Goal: Task Accomplishment & Management: Complete application form

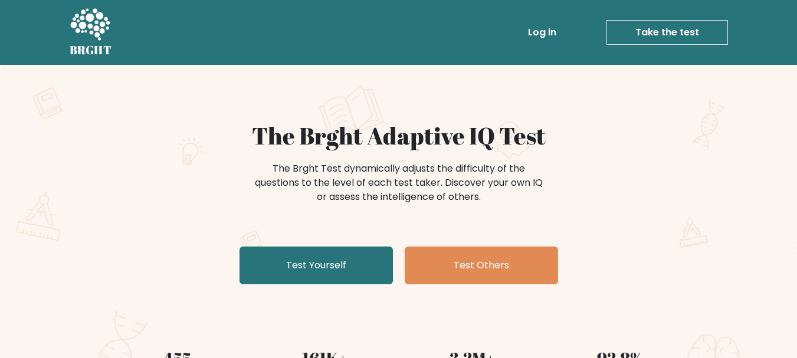
click at [548, 34] on link "Log in" at bounding box center [542, 33] width 38 height 24
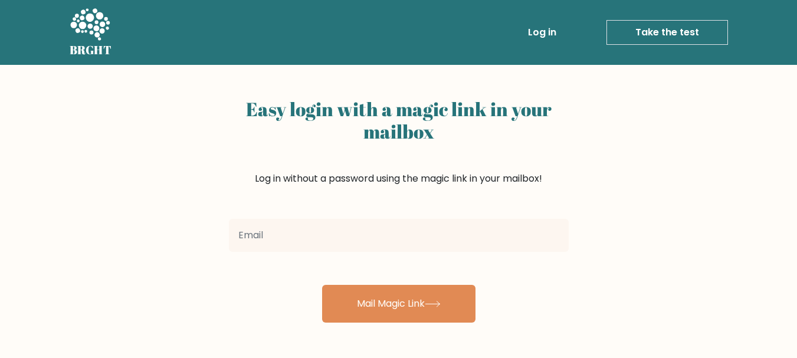
click at [407, 242] on input "email" at bounding box center [399, 235] width 340 height 33
type input "nidyamr@gmail.com"
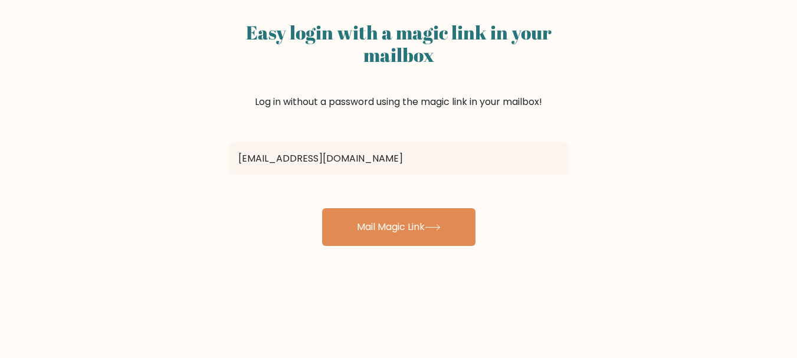
scroll to position [59, 0]
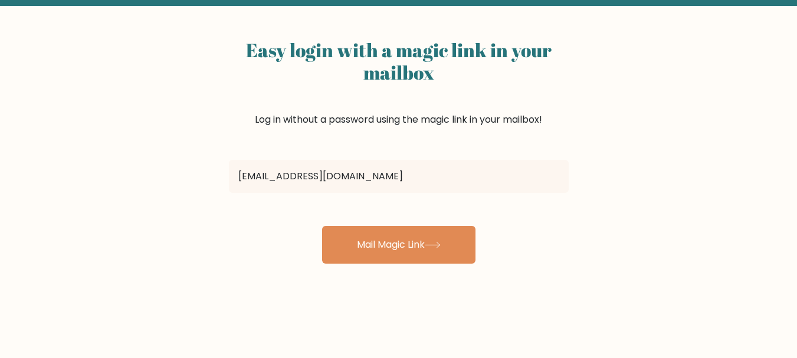
drag, startPoint x: 285, startPoint y: 124, endPoint x: 579, endPoint y: 133, distance: 293.7
click at [579, 133] on div "Easy login with a magic link in your mailbox Log in without a password using th…" at bounding box center [398, 229] width 797 height 447
click at [608, 141] on div "Easy login with a magic link in your mailbox Log in without a password using th…" at bounding box center [398, 229] width 797 height 447
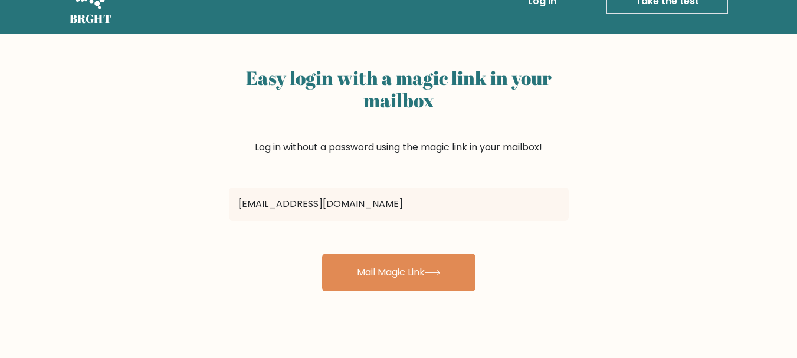
scroll to position [0, 0]
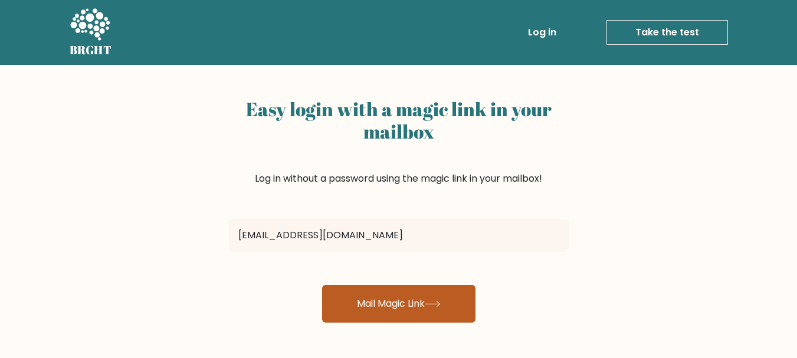
click at [439, 300] on button "Mail Magic Link" at bounding box center [398, 304] width 153 height 38
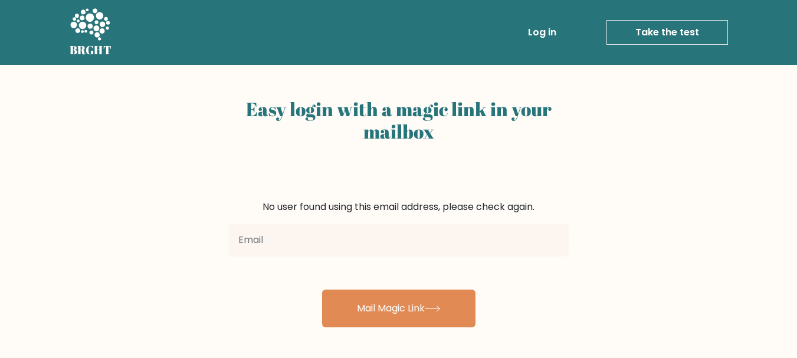
click at [476, 249] on input "email" at bounding box center [399, 239] width 340 height 33
type input "nidyamutiarar@gmail.com"
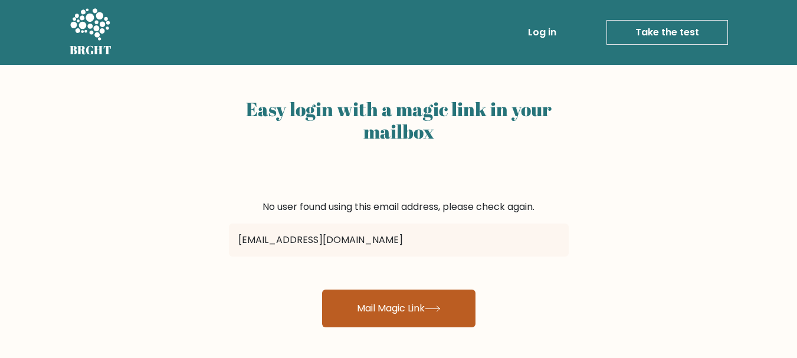
click at [398, 314] on button "Mail Magic Link" at bounding box center [398, 308] width 153 height 38
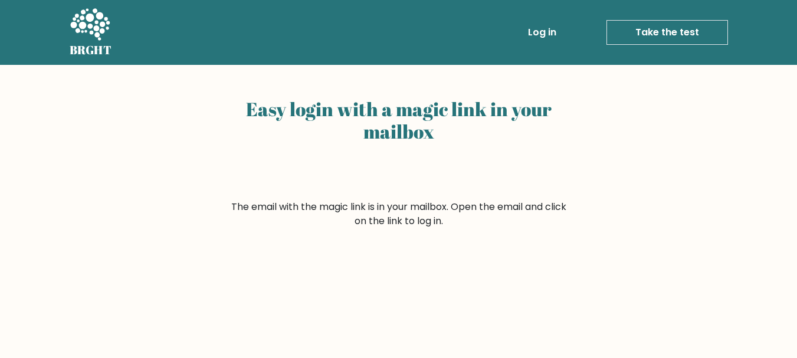
click at [552, 26] on link "Log in" at bounding box center [542, 33] width 38 height 24
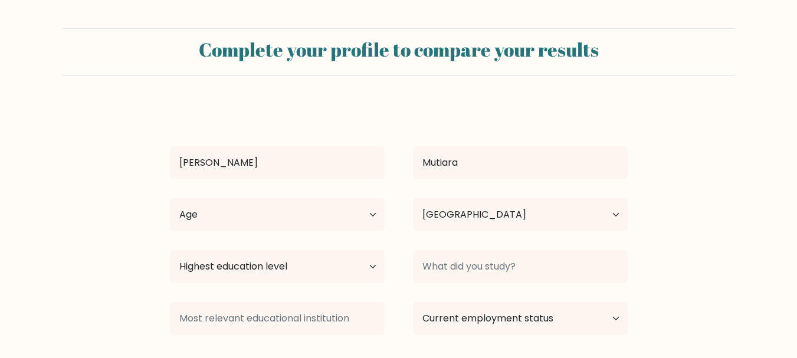
select select "ID"
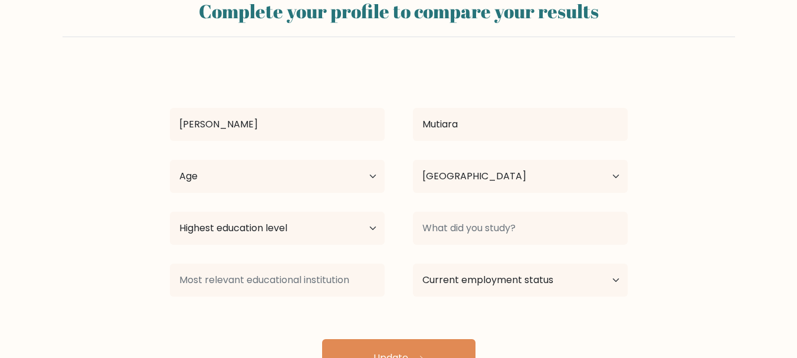
scroll to position [59, 0]
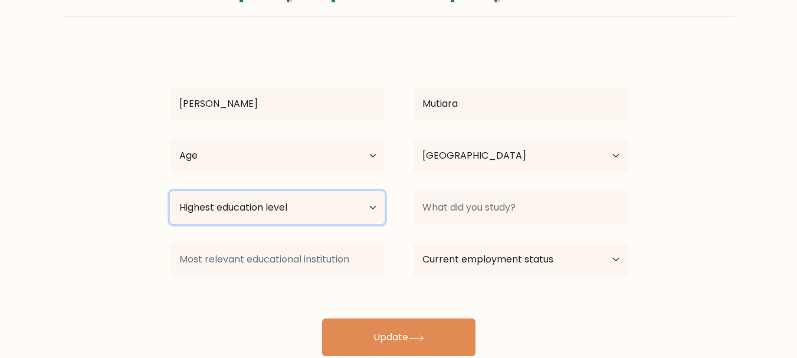
click at [329, 206] on select "Highest education level No schooling Primary Lower Secondary Upper Secondary Oc…" at bounding box center [277, 207] width 215 height 33
select select "bachelors_degree"
click at [170, 191] on select "Highest education level No schooling Primary Lower Secondary Upper Secondary Oc…" at bounding box center [277, 207] width 215 height 33
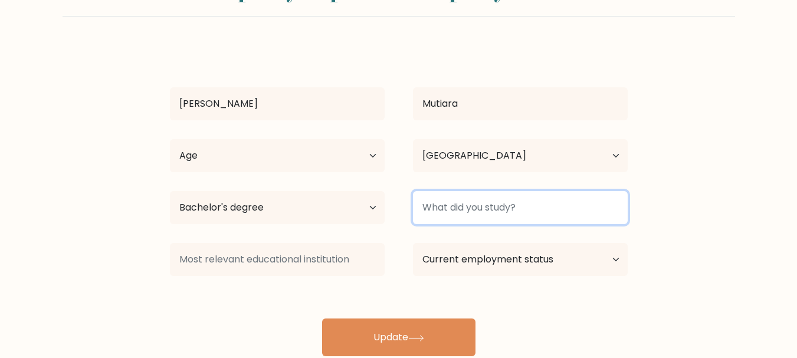
click at [459, 209] on input at bounding box center [520, 207] width 215 height 33
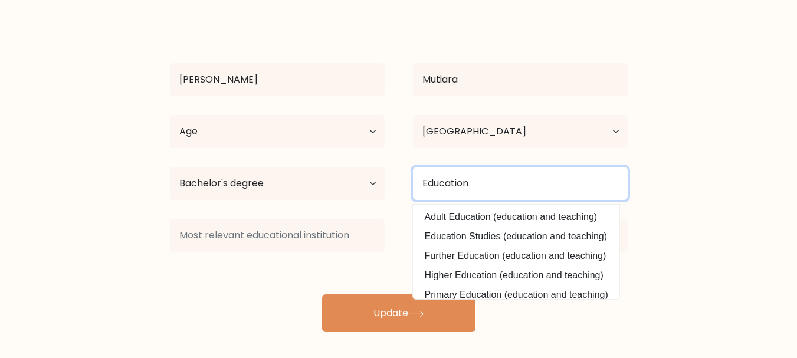
scroll to position [89, 0]
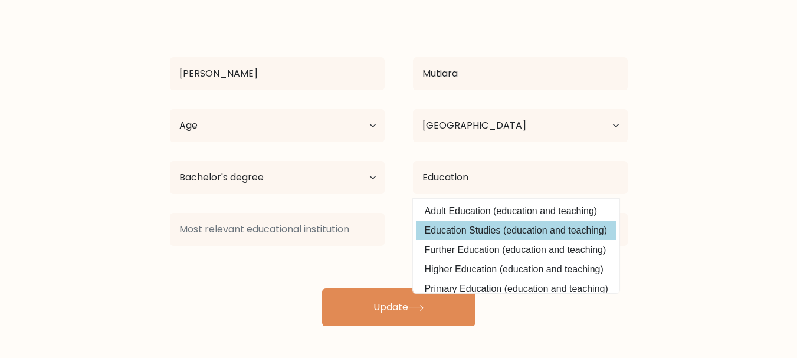
click at [552, 225] on option "Education Studies (education and teaching)" at bounding box center [516, 230] width 200 height 19
type input "Education Studies"
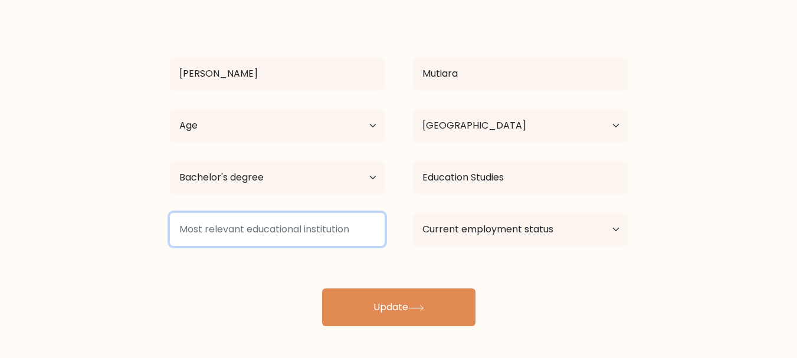
click at [341, 232] on input at bounding box center [277, 229] width 215 height 33
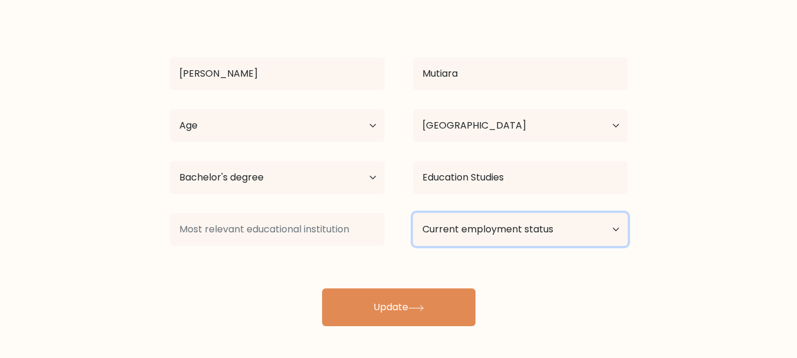
click at [458, 234] on select "Current employment status Employed Student Retired Other / prefer not to answer" at bounding box center [520, 229] width 215 height 33
select select "employed"
click at [413, 213] on select "Current employment status Employed Student Retired Other / prefer not to answer" at bounding box center [520, 229] width 215 height 33
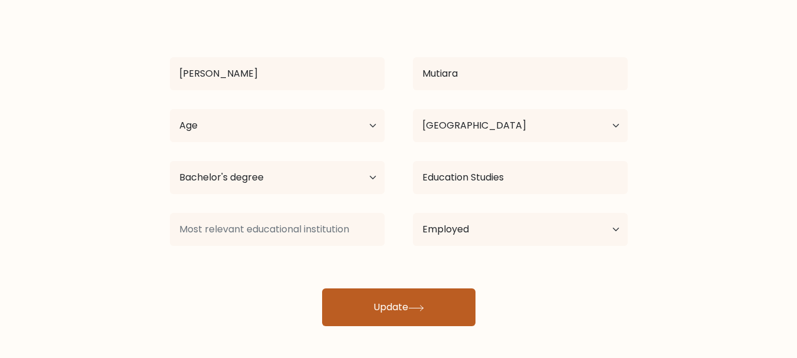
click at [433, 299] on div "Nidya Mutiara Age Under 18 years old 18-24 years old 25-34 years old 35-44 year…" at bounding box center [399, 170] width 472 height 311
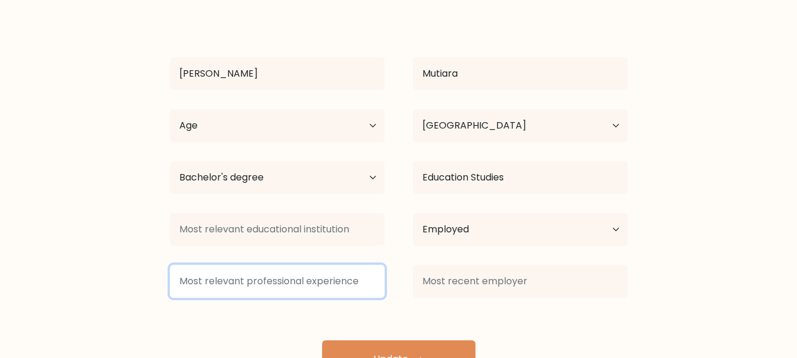
click at [260, 278] on input at bounding box center [277, 281] width 215 height 33
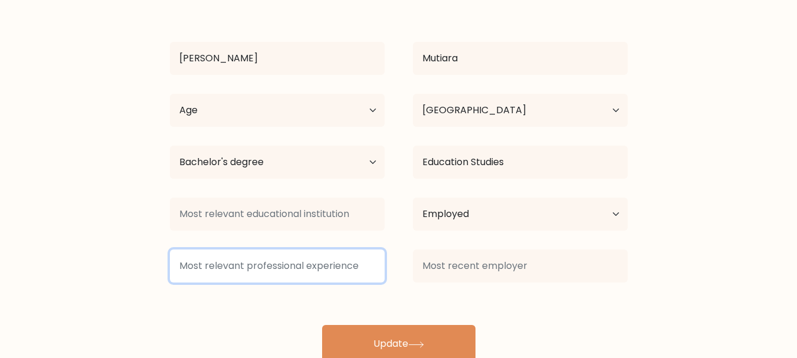
scroll to position [109, 0]
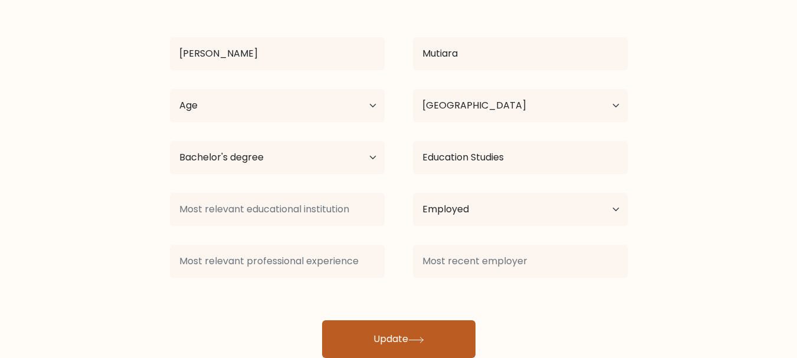
drag, startPoint x: 435, startPoint y: 330, endPoint x: 435, endPoint y: 324, distance: 5.9
click at [435, 330] on button "Update" at bounding box center [398, 339] width 153 height 38
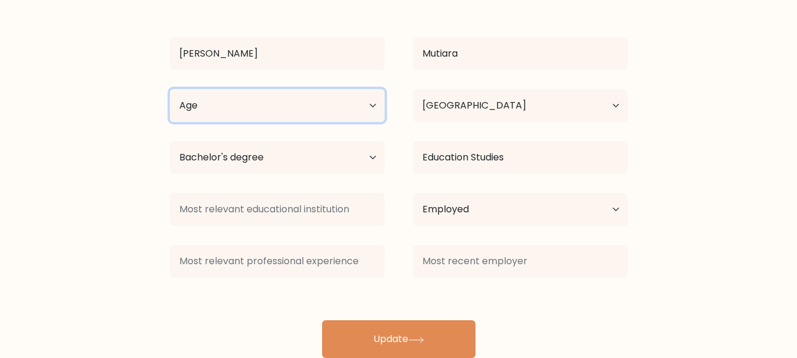
click at [295, 114] on select "Age Under 18 years old 18-24 years old 25-34 years old 35-44 years old 45-54 ye…" at bounding box center [277, 105] width 215 height 33
select select "25_34"
click at [170, 89] on select "Age Under 18 years old 18-24 years old 25-34 years old 35-44 years old 45-54 ye…" at bounding box center [277, 105] width 215 height 33
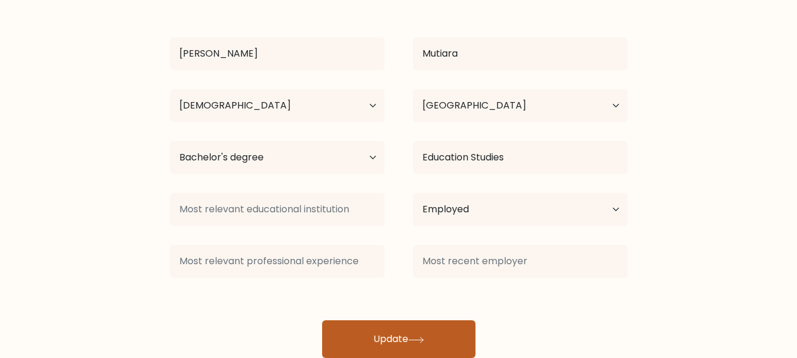
click at [383, 340] on button "Update" at bounding box center [398, 339] width 153 height 38
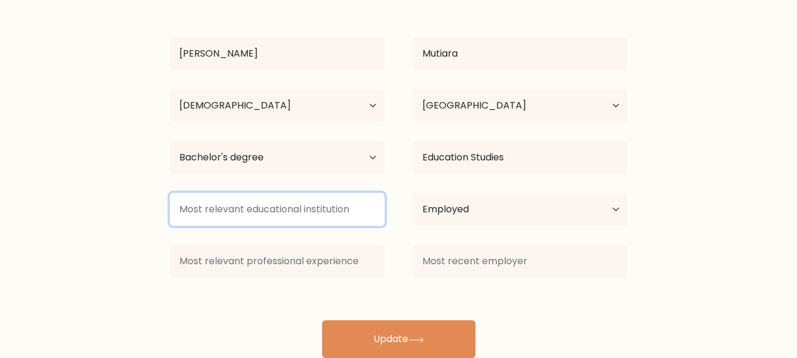
scroll to position [50, 0]
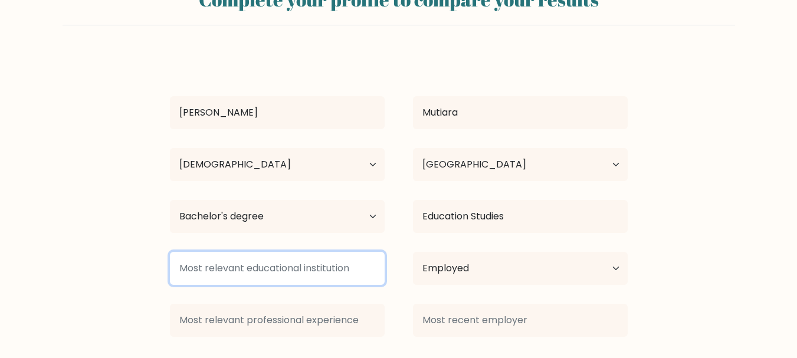
click at [328, 282] on input at bounding box center [277, 268] width 215 height 33
click at [328, 271] on input at bounding box center [277, 268] width 215 height 33
type input "a"
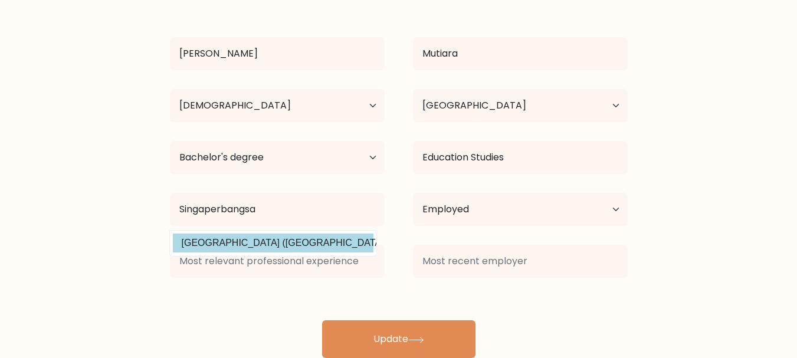
click at [274, 241] on option "Universitas Singaperbangsa Karawang (Indonesia)" at bounding box center [273, 242] width 200 height 19
type input "[GEOGRAPHIC_DATA]"
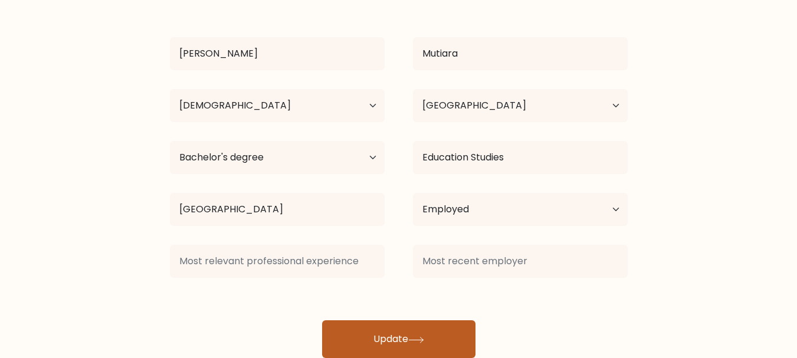
click at [374, 332] on button "Update" at bounding box center [398, 339] width 153 height 38
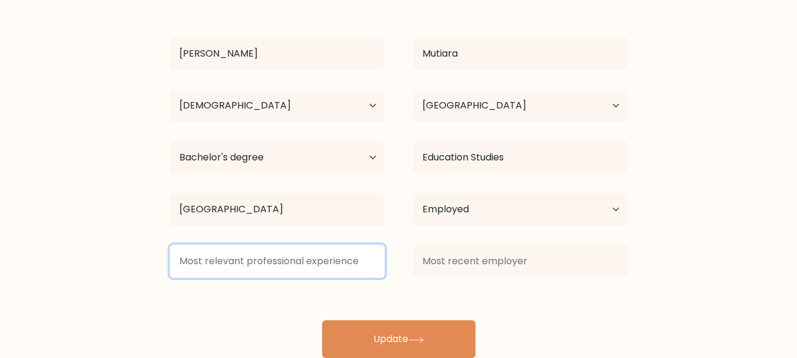
click at [335, 255] on input at bounding box center [277, 261] width 215 height 33
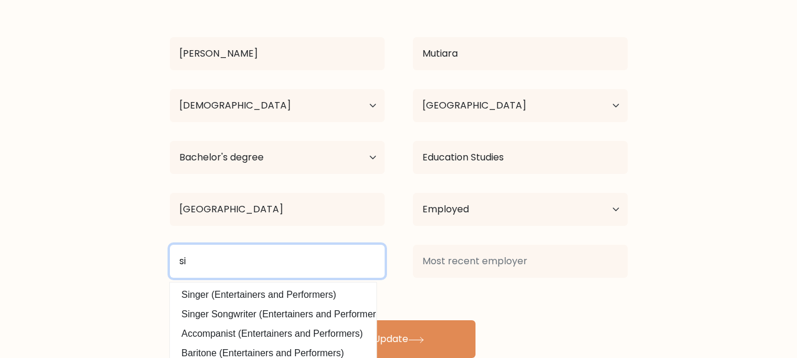
type input "s"
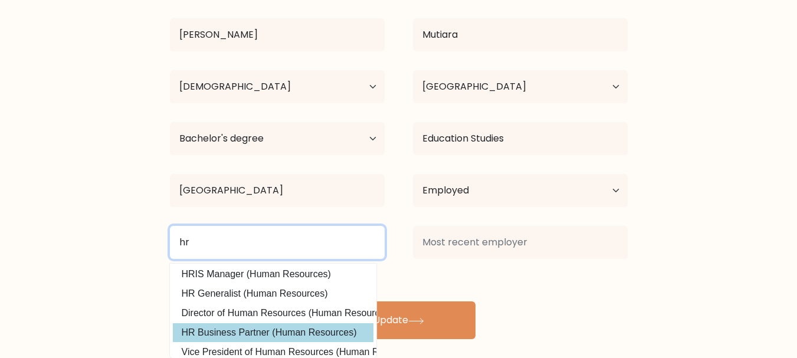
scroll to position [59, 0]
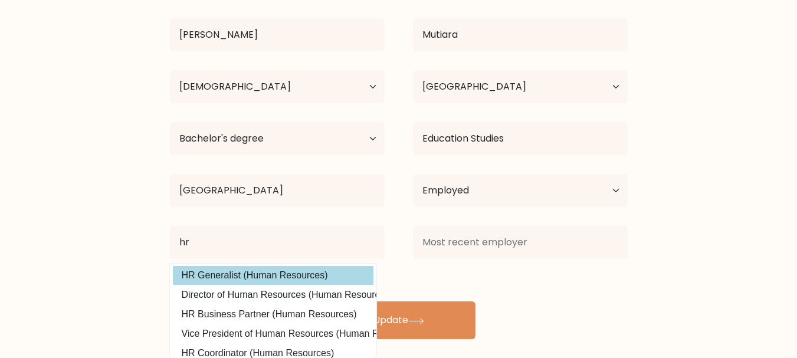
click at [330, 269] on option "HR Generalist (Human Resources)" at bounding box center [273, 275] width 200 height 19
type input "HR Generalist"
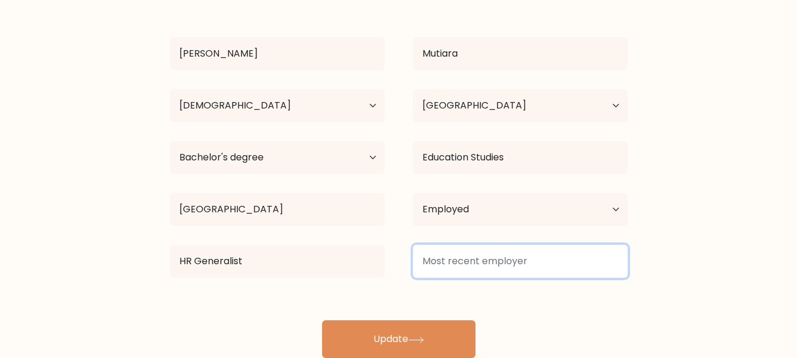
click at [457, 267] on input at bounding box center [520, 261] width 215 height 33
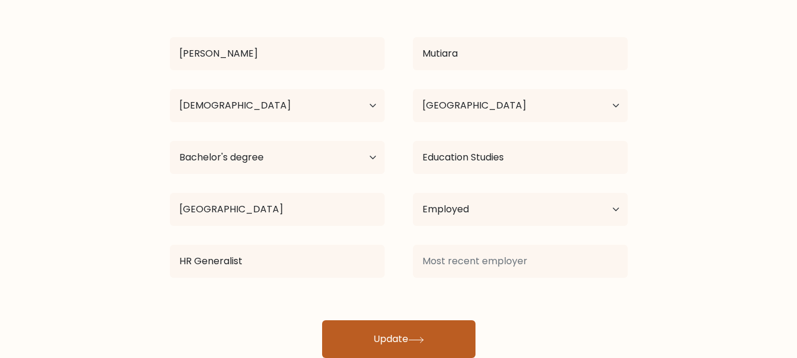
click at [454, 331] on button "Update" at bounding box center [398, 339] width 153 height 38
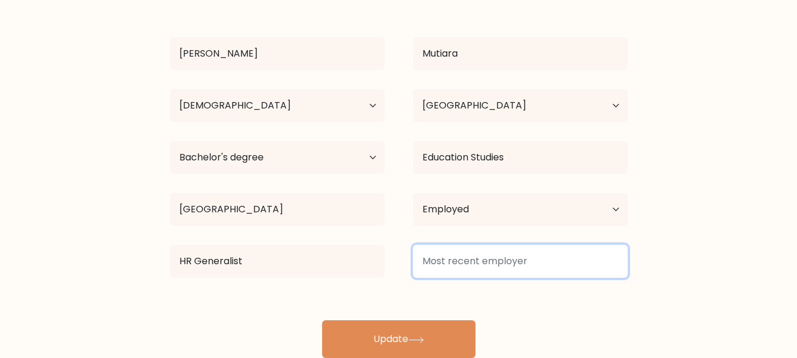
click at [460, 264] on input at bounding box center [520, 261] width 215 height 33
type input "s"
type input "1"
type input "2"
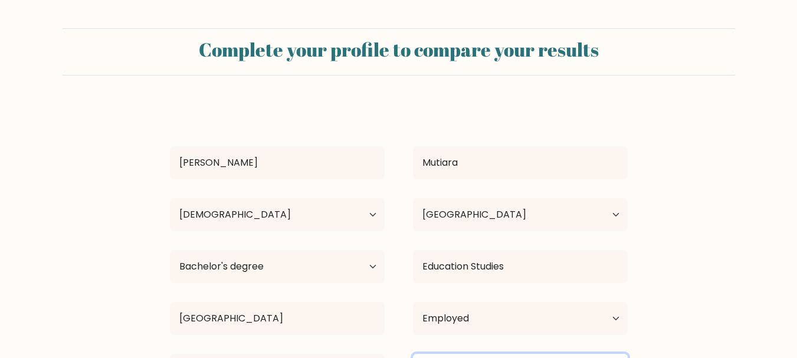
scroll to position [128, 0]
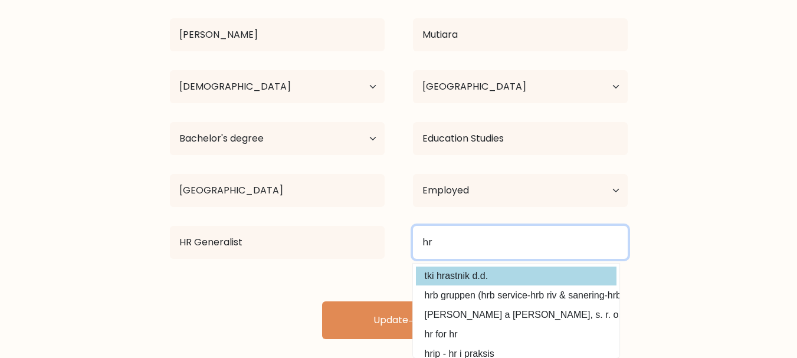
type input "h"
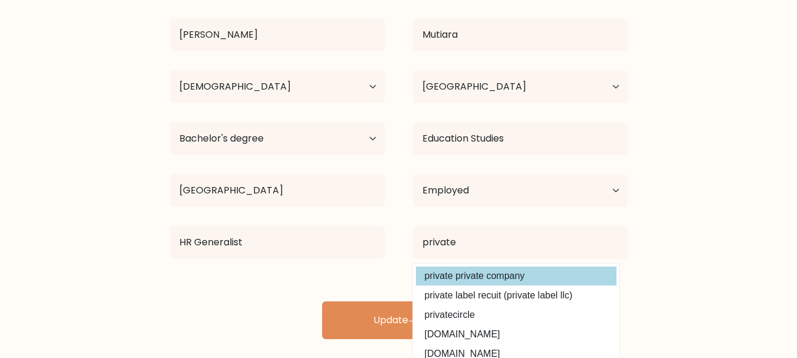
click at [515, 282] on option "private private company" at bounding box center [516, 276] width 200 height 19
type input "private private company"
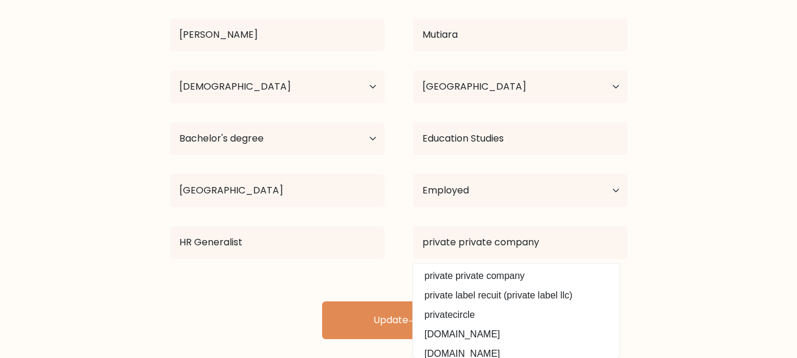
scroll to position [109, 0]
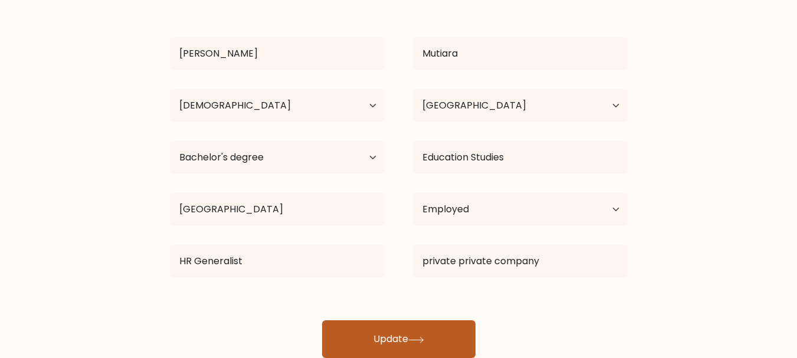
click at [397, 340] on button "Update" at bounding box center [398, 339] width 153 height 38
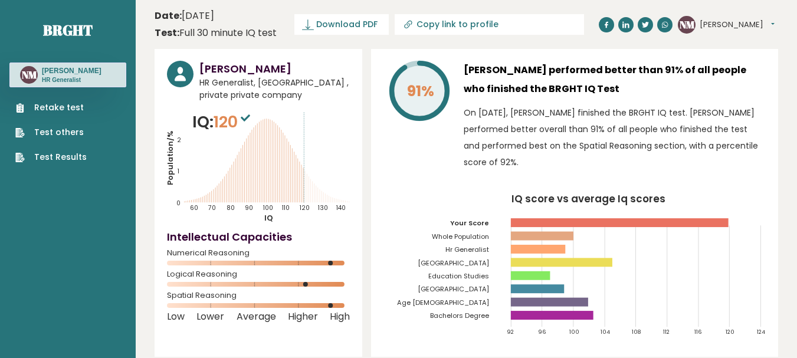
click at [60, 119] on ul "Retake test Test others Test Results" at bounding box center [50, 132] width 83 height 62
click at [68, 129] on link "Test others" at bounding box center [50, 132] width 71 height 12
click at [75, 159] on link "Test Results" at bounding box center [50, 157] width 71 height 12
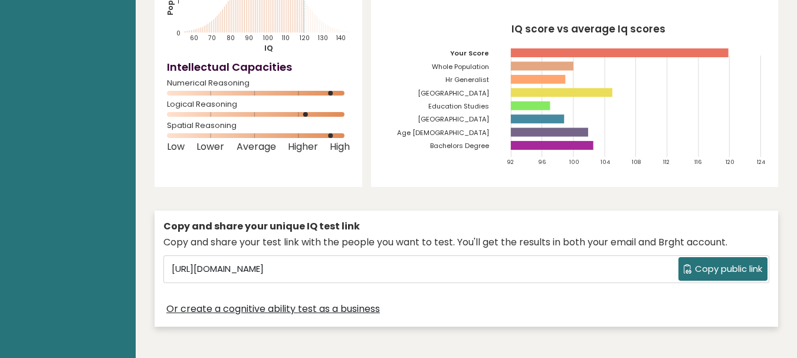
scroll to position [177, 0]
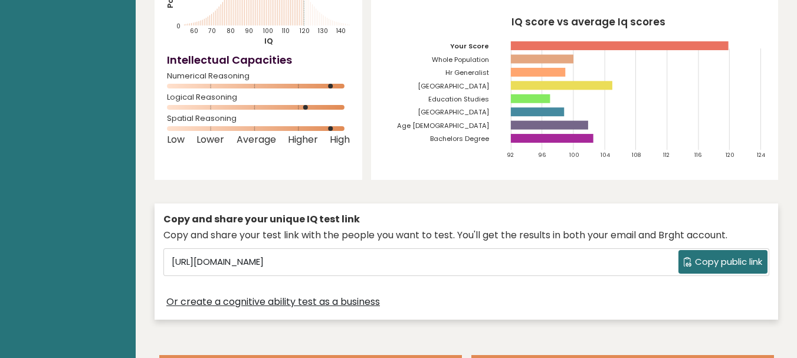
click at [577, 47] on rect at bounding box center [620, 45] width 218 height 9
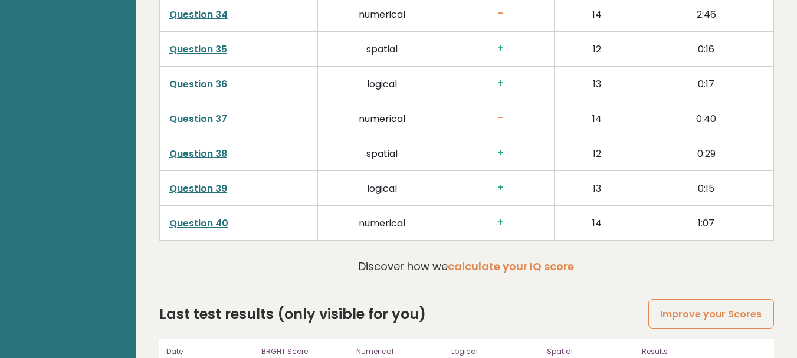
scroll to position [2532, 0]
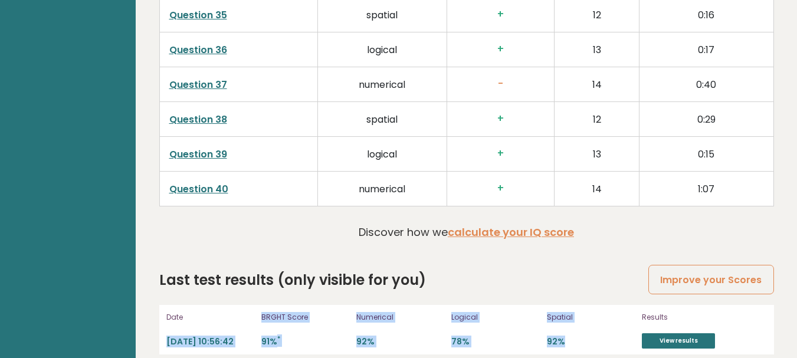
drag, startPoint x: 166, startPoint y: 327, endPoint x: 569, endPoint y: 325, distance: 402.7
click at [568, 325] on div "Date [DATE] 10:56:42 BRGHT Score 91% * Numerical 92% Logical 78% Spatial 92% Re…" at bounding box center [466, 330] width 614 height 50
click at [570, 336] on p "92%" at bounding box center [591, 341] width 88 height 11
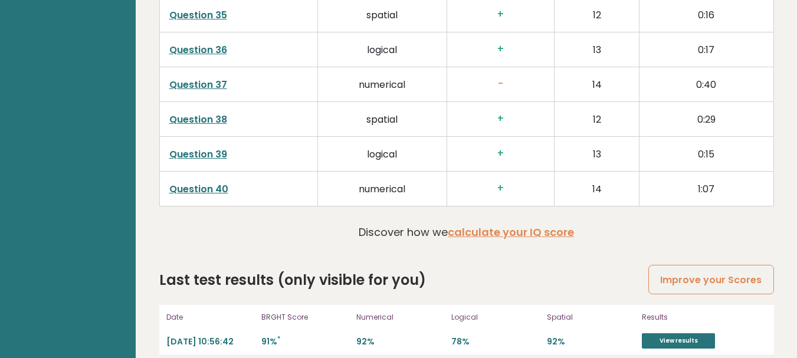
click at [581, 336] on p "92%" at bounding box center [591, 341] width 88 height 11
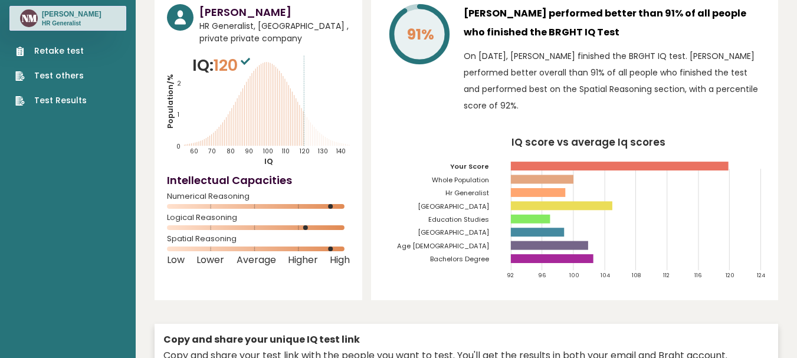
scroll to position [0, 0]
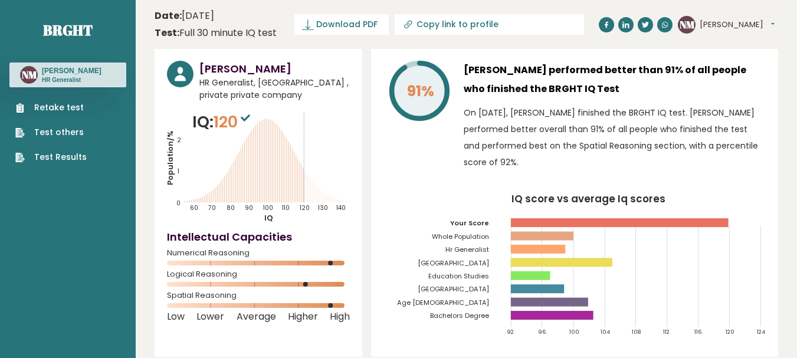
click at [64, 134] on link "Test others" at bounding box center [50, 132] width 71 height 12
click at [725, 25] on button "[PERSON_NAME]" at bounding box center [736, 25] width 75 height 12
click at [736, 58] on link "Profile" at bounding box center [730, 59] width 60 height 17
drag, startPoint x: 718, startPoint y: 26, endPoint x: 715, endPoint y: 38, distance: 12.7
click at [716, 27] on button "[PERSON_NAME]" at bounding box center [736, 25] width 75 height 12
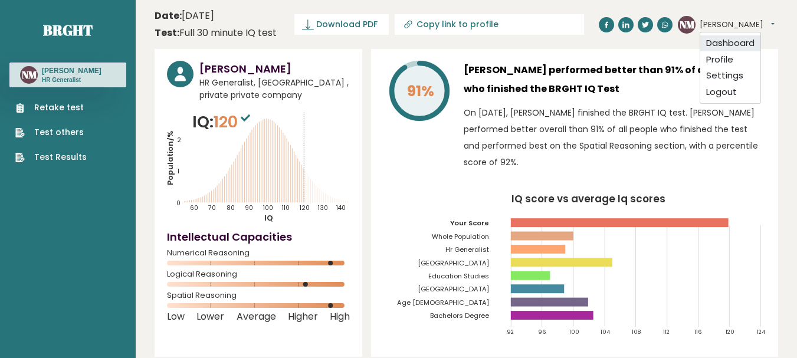
click at [712, 45] on link "Dashboard" at bounding box center [730, 43] width 60 height 17
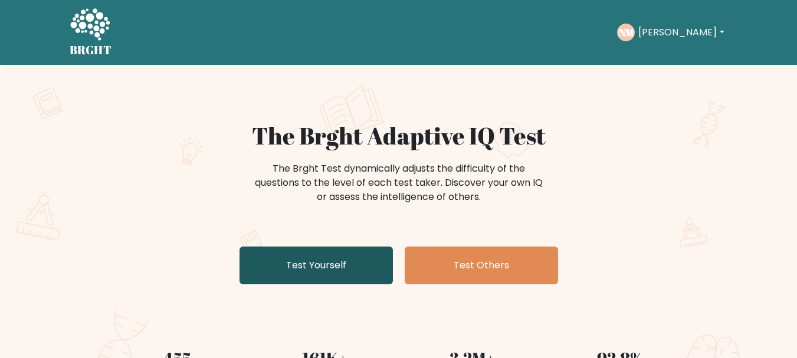
click at [300, 255] on link "Test Yourself" at bounding box center [315, 265] width 153 height 38
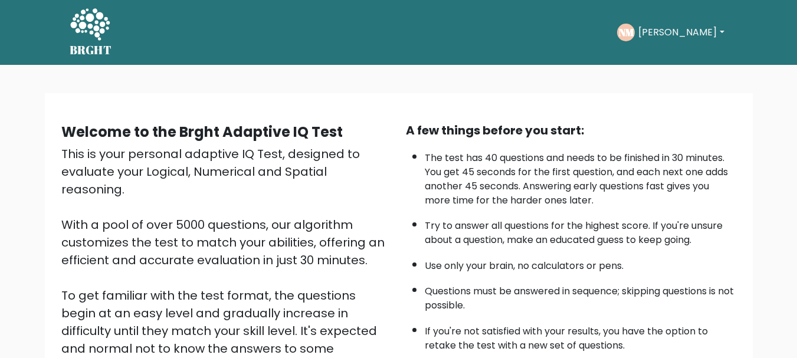
click at [654, 31] on button "[PERSON_NAME]" at bounding box center [680, 32] width 93 height 15
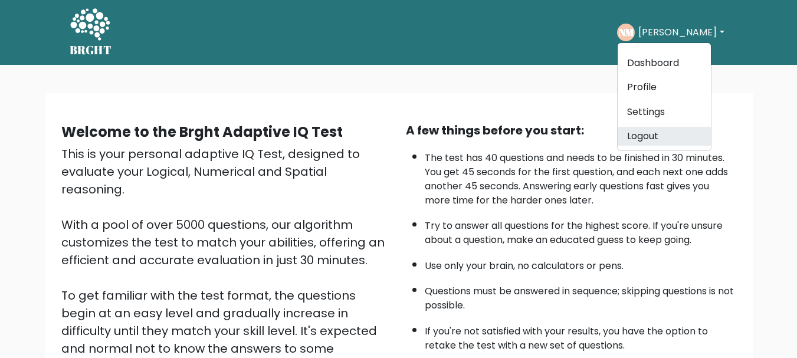
click at [664, 140] on link "Logout" at bounding box center [663, 136] width 93 height 19
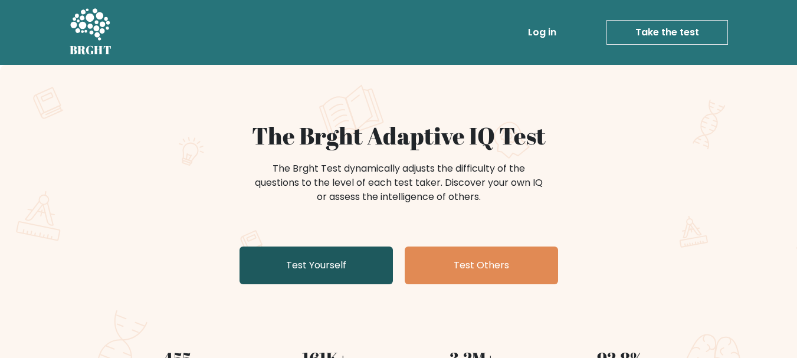
click at [312, 271] on link "Test Yourself" at bounding box center [315, 265] width 153 height 38
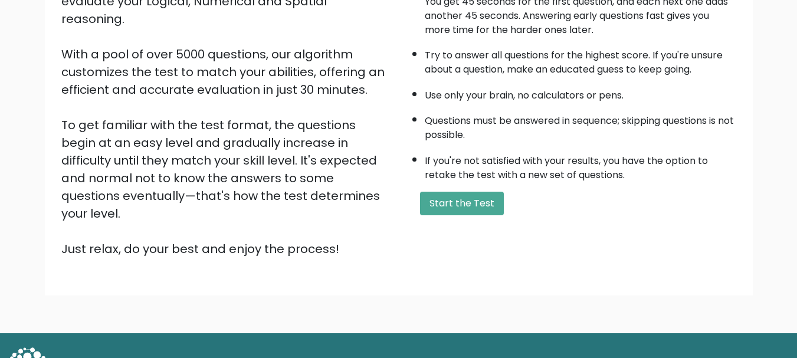
scroll to position [182, 0]
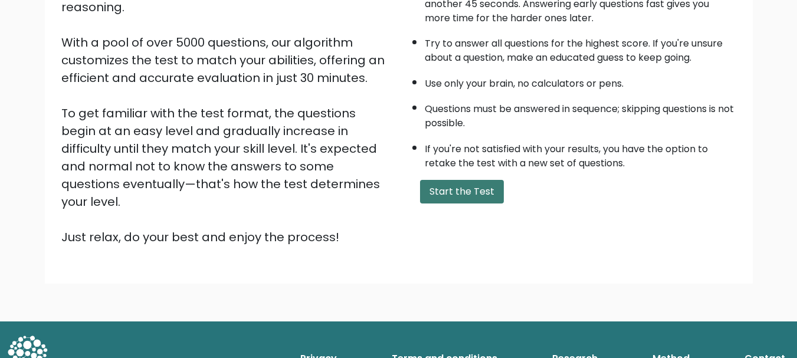
click at [471, 197] on button "Start the Test" at bounding box center [462, 192] width 84 height 24
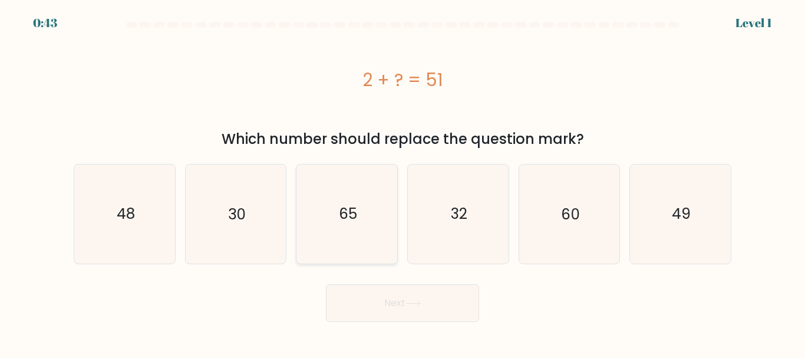
click at [383, 241] on icon "65" at bounding box center [347, 214] width 98 height 98
click at [403, 182] on input "c. 65" at bounding box center [403, 180] width 1 height 3
radio input "true"
drag, startPoint x: 414, startPoint y: 218, endPoint x: 421, endPoint y: 217, distance: 7.2
click at [414, 218] on icon "32" at bounding box center [458, 214] width 98 height 98
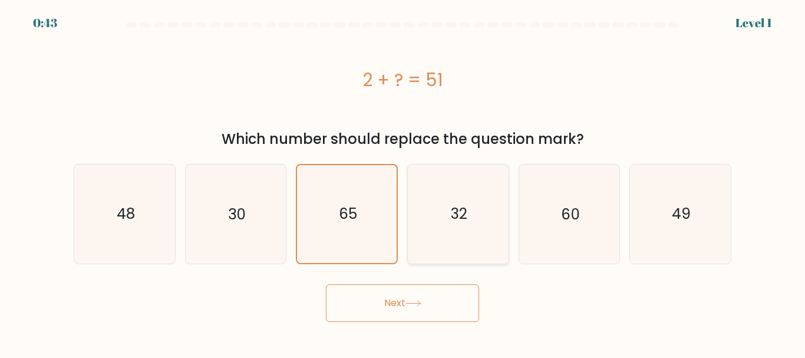
click at [403, 182] on input "d. 32" at bounding box center [403, 180] width 1 height 3
radio input "true"
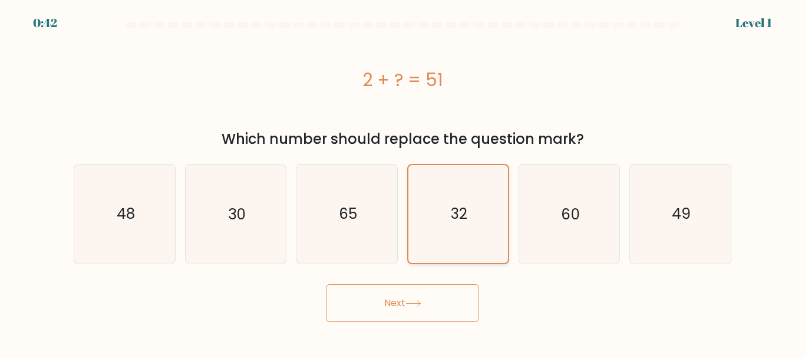
drag, startPoint x: 436, startPoint y: 317, endPoint x: 475, endPoint y: 241, distance: 85.4
click at [436, 314] on button "Next" at bounding box center [402, 303] width 153 height 38
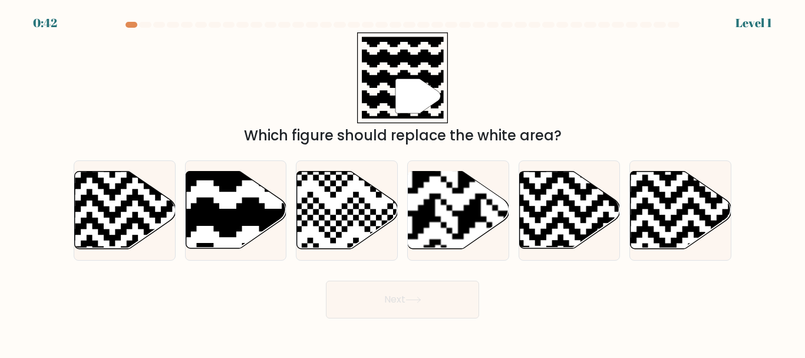
drag, startPoint x: 431, startPoint y: 298, endPoint x: 436, endPoint y: 288, distance: 11.1
click at [433, 294] on button "Next" at bounding box center [402, 300] width 153 height 38
click at [464, 217] on rect at bounding box center [424, 171] width 183 height 183
click at [403, 182] on input "d." at bounding box center [403, 180] width 1 height 3
radio input "true"
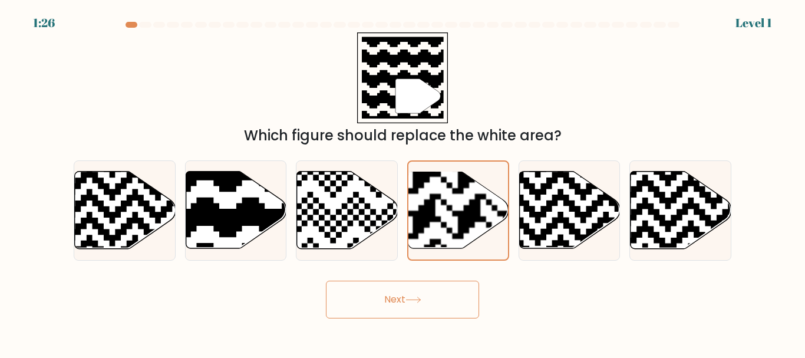
click at [435, 283] on button "Next" at bounding box center [402, 300] width 153 height 38
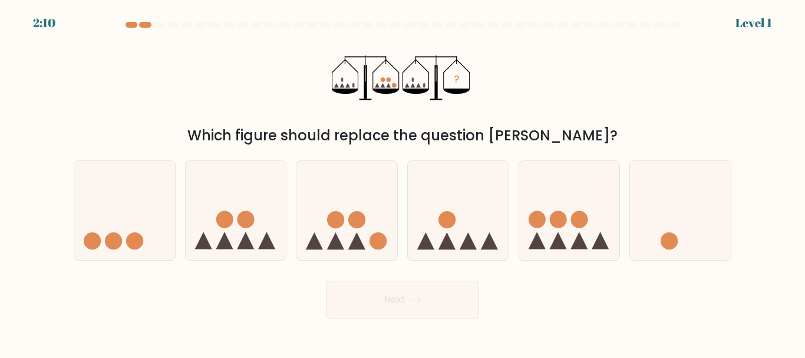
click at [422, 288] on button "Next" at bounding box center [402, 300] width 153 height 38
click at [454, 233] on icon at bounding box center [458, 210] width 101 height 83
click at [403, 182] on input "d." at bounding box center [403, 180] width 1 height 3
radio input "true"
click at [431, 291] on button "Next" at bounding box center [402, 300] width 153 height 38
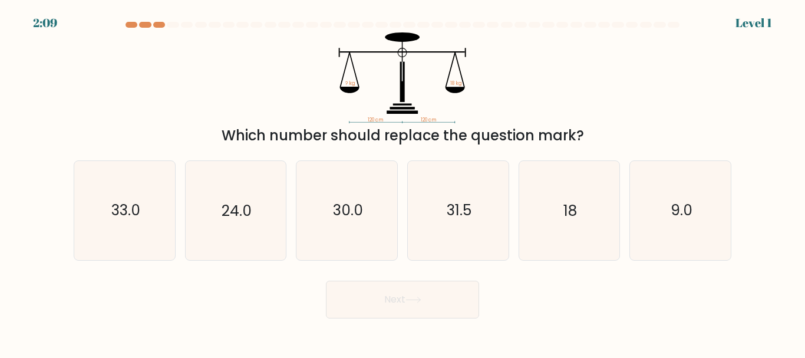
click at [371, 204] on icon "30.0" at bounding box center [347, 210] width 98 height 98
click at [403, 182] on input "c. 30.0" at bounding box center [403, 180] width 1 height 3
radio input "true"
click at [411, 302] on icon at bounding box center [414, 300] width 16 height 6
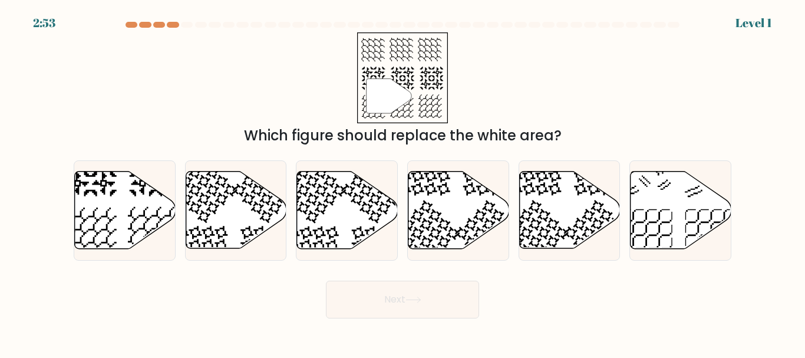
click at [429, 305] on button "Next" at bounding box center [402, 300] width 153 height 38
click at [442, 202] on icon at bounding box center [459, 210] width 101 height 77
click at [403, 182] on input "d." at bounding box center [403, 180] width 1 height 3
radio input "true"
drag, startPoint x: 427, startPoint y: 292, endPoint x: 437, endPoint y: 279, distance: 16.9
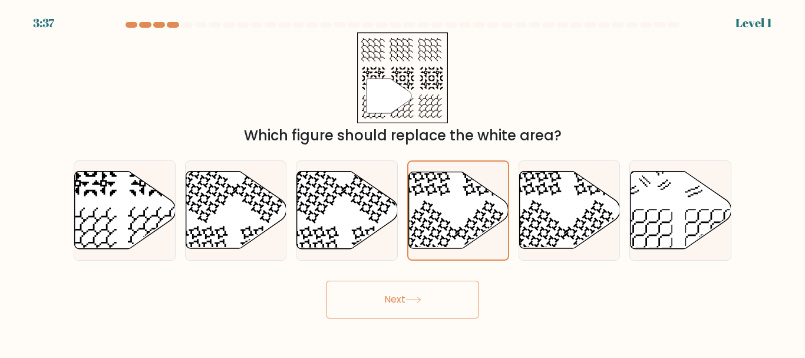
click at [427, 293] on button "Next" at bounding box center [402, 300] width 153 height 38
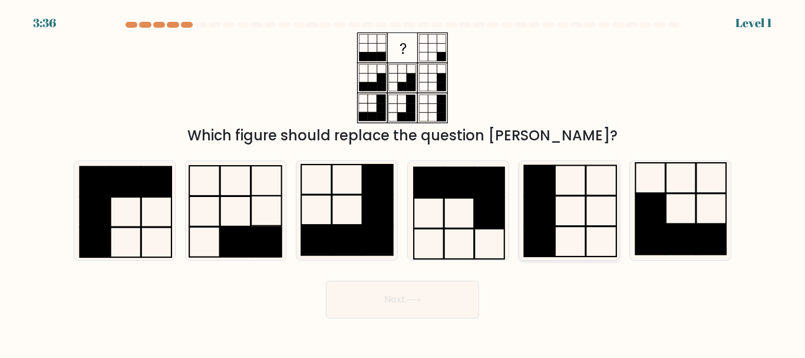
click at [552, 200] on rect at bounding box center [540, 211] width 30 height 30
click at [403, 182] on input "e." at bounding box center [403, 180] width 1 height 3
radio input "true"
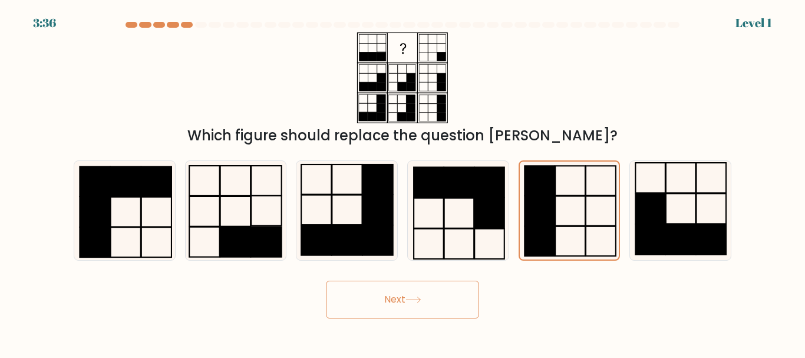
click at [418, 309] on button "Next" at bounding box center [402, 300] width 153 height 38
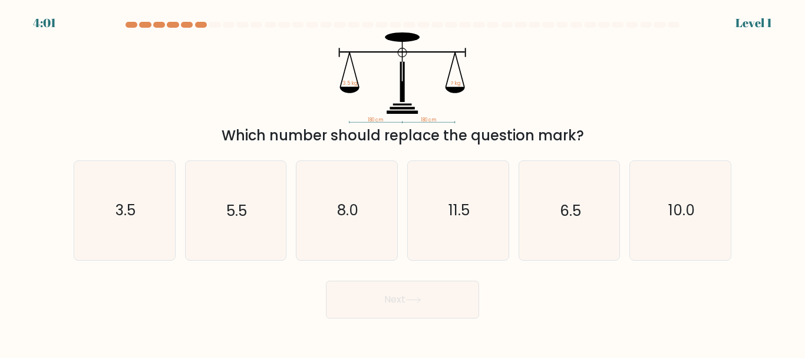
click at [258, 38] on icon "180 cm 180 cm 3.5 kg ? kg" at bounding box center [403, 77] width 354 height 91
